Goal: Transaction & Acquisition: Purchase product/service

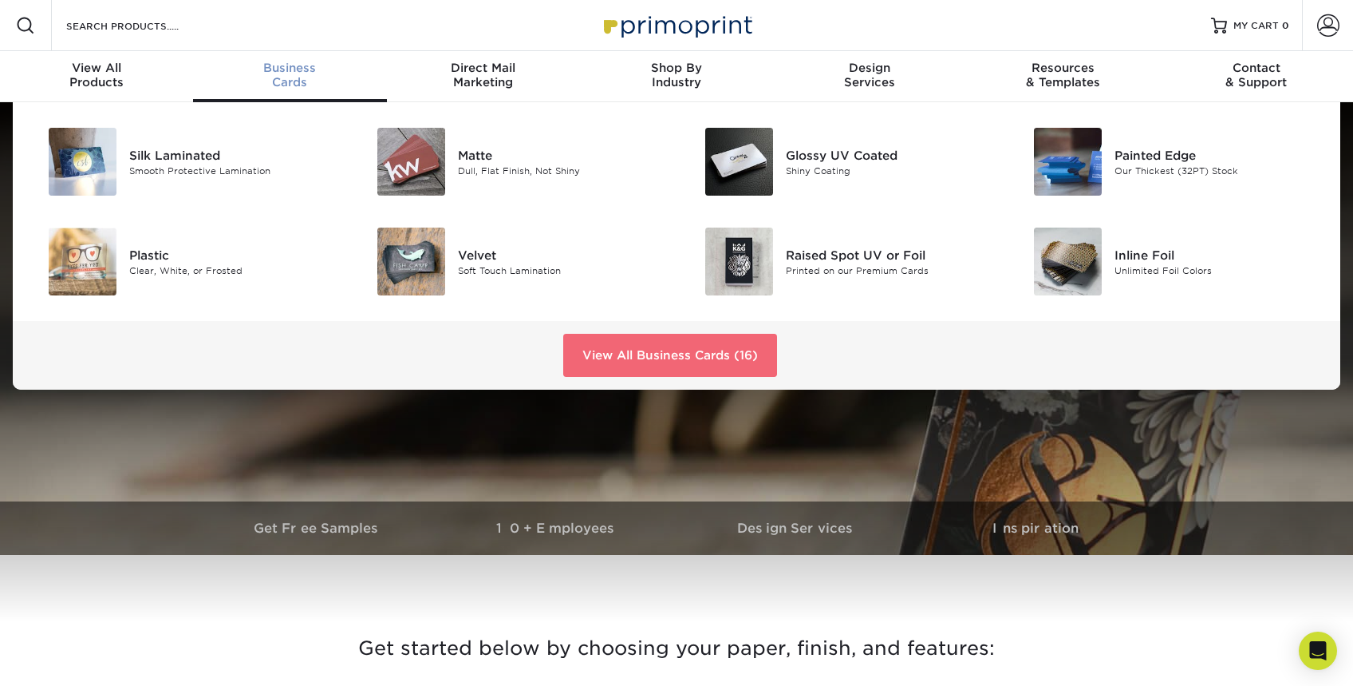
click at [650, 352] on link "View All Business Cards (16)" at bounding box center [670, 355] width 214 height 43
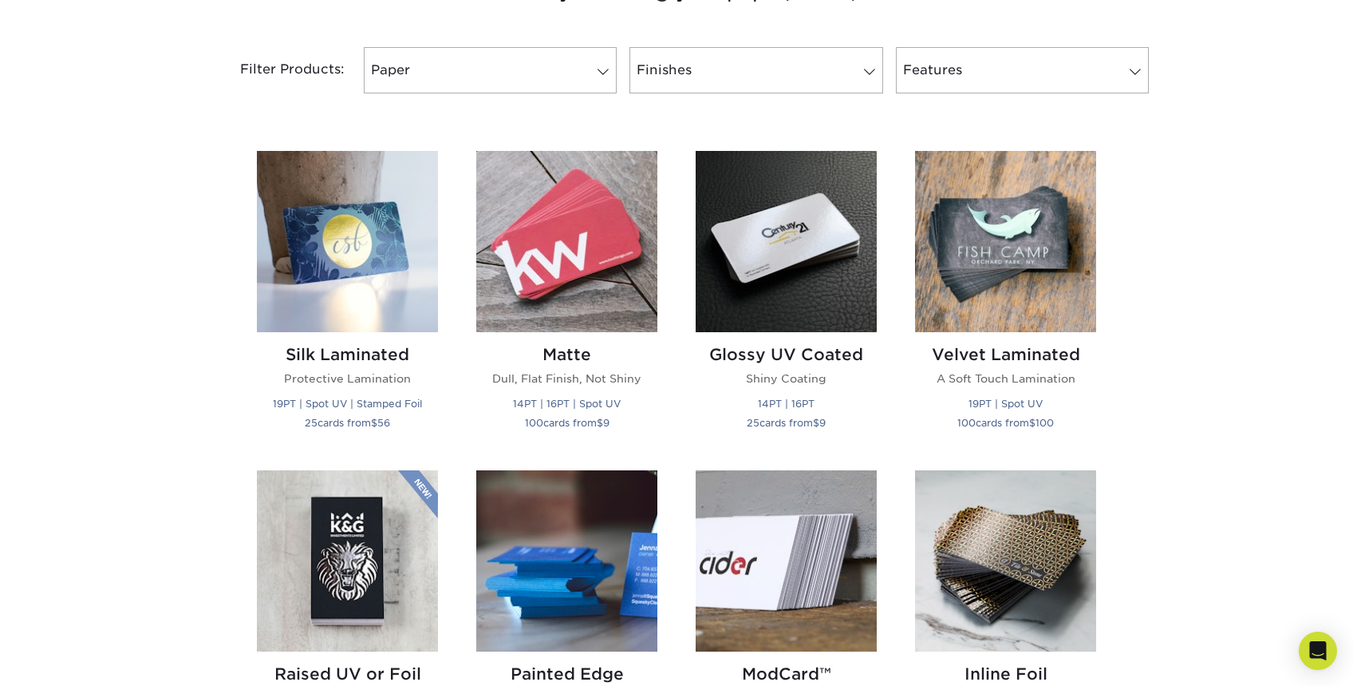
scroll to position [638, 0]
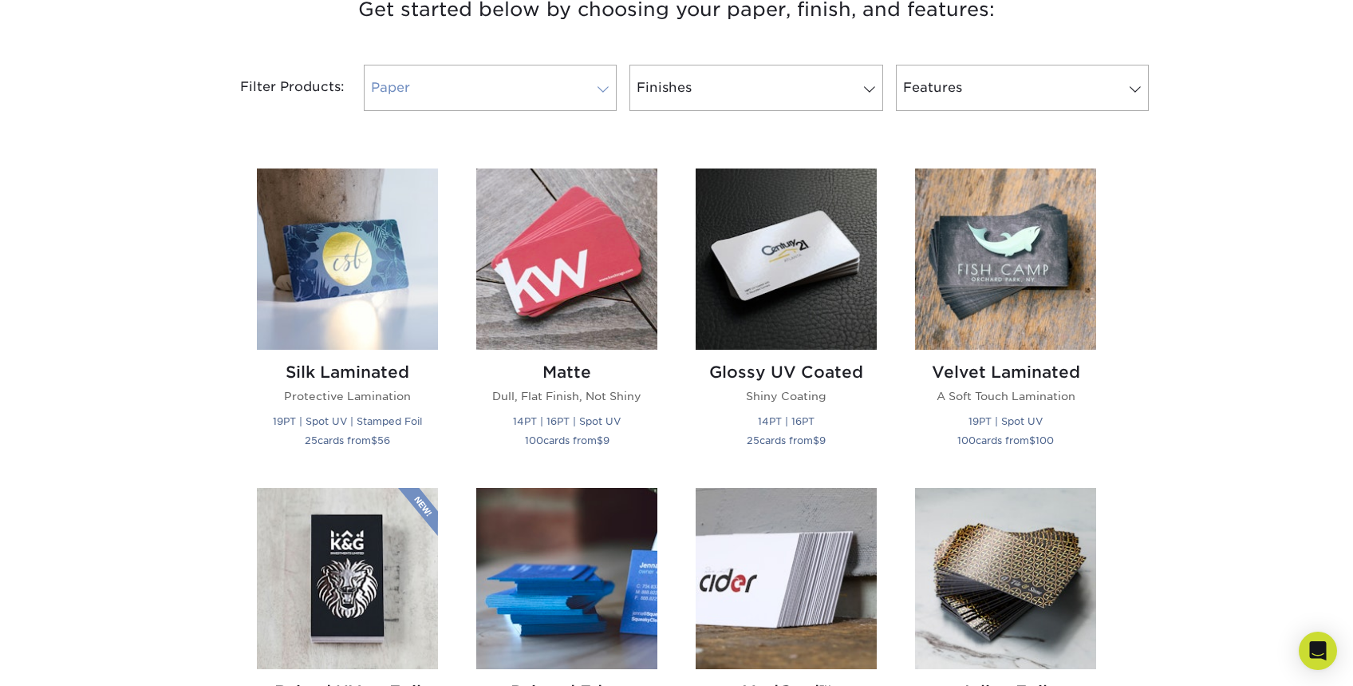
click at [572, 82] on link "Paper" at bounding box center [490, 88] width 253 height 46
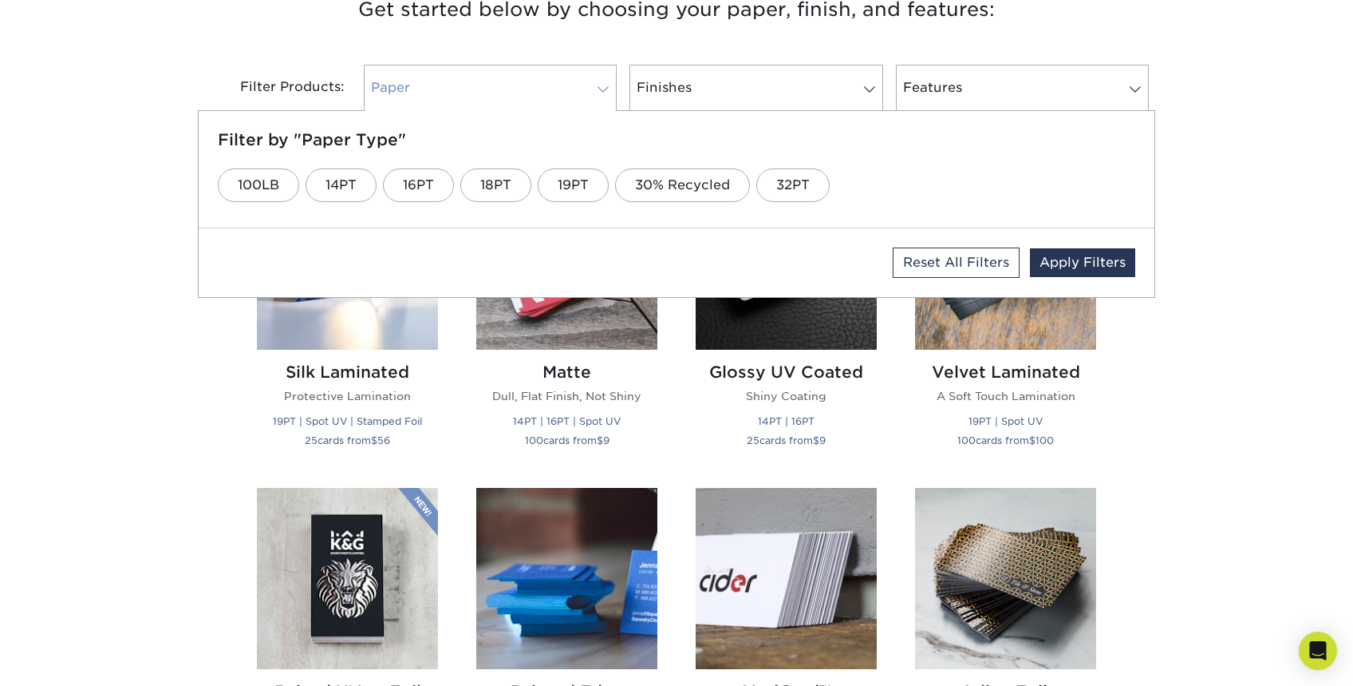
click at [557, 89] on link "Paper" at bounding box center [490, 88] width 253 height 46
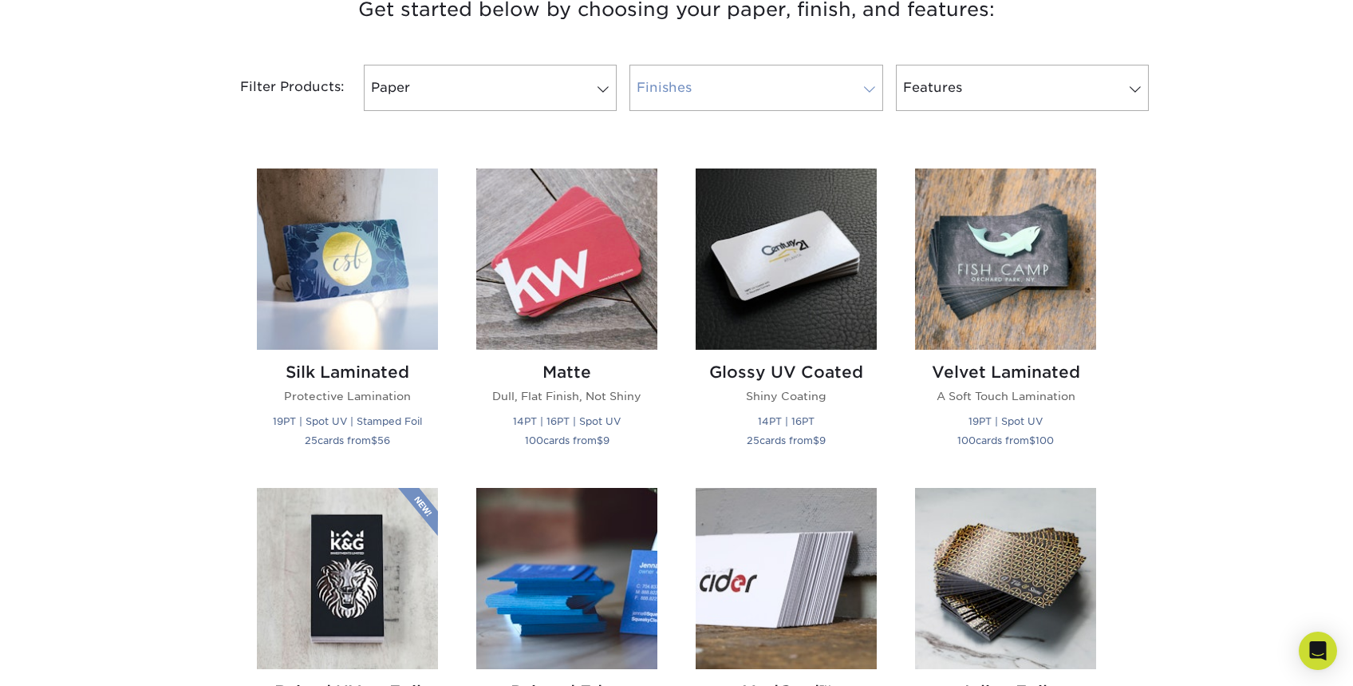
click at [728, 90] on link "Finishes" at bounding box center [756, 88] width 253 height 46
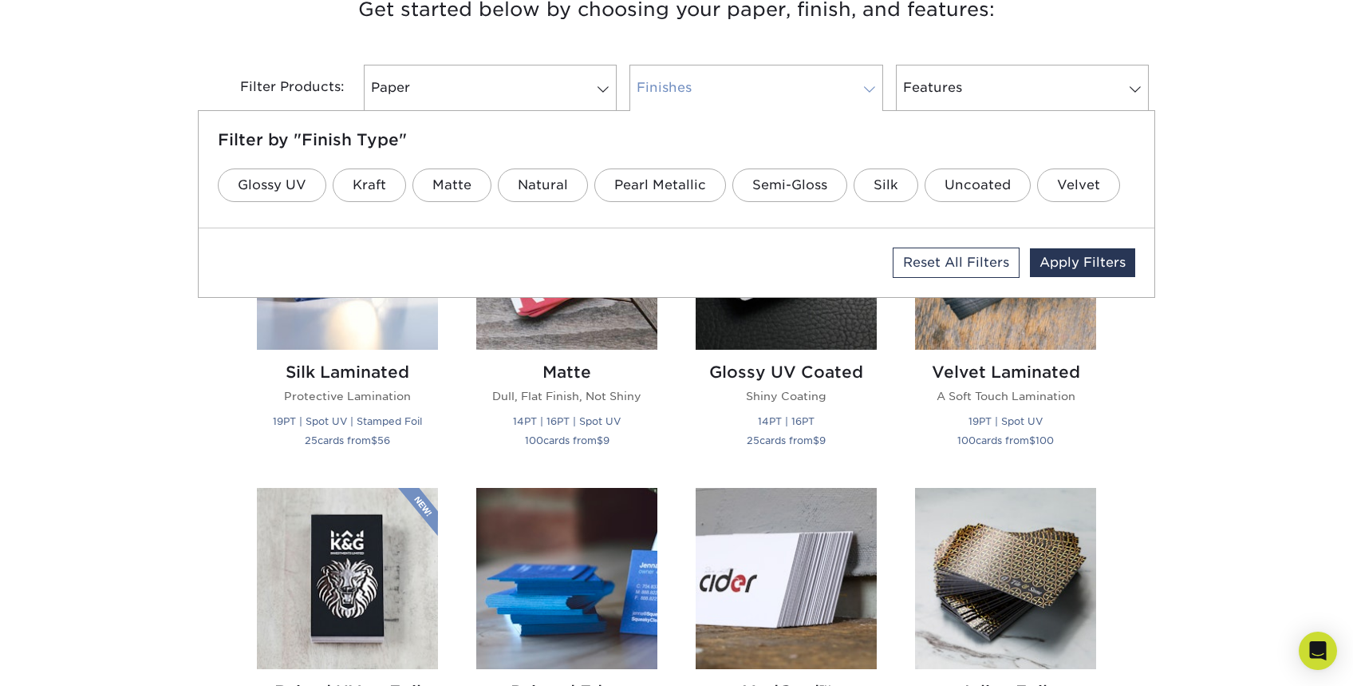
click at [728, 90] on link "Finishes" at bounding box center [756, 88] width 253 height 46
